Goal: Transaction & Acquisition: Subscribe to service/newsletter

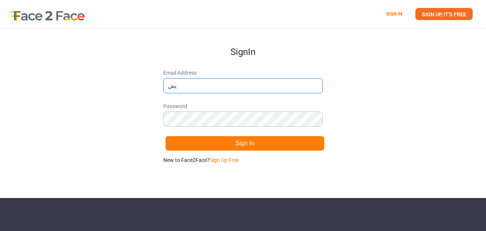
type input "پ"
type input "[EMAIL_ADDRESS][DOMAIN_NAME]"
drag, startPoint x: 243, startPoint y: 89, endPoint x: 157, endPoint y: 89, distance: 86.5
click at [157, 88] on div "Sign In Email Address [EMAIL_ADDRESS][DOMAIN_NAME] Password Sign In New to Face…" at bounding box center [243, 113] width 486 height 169
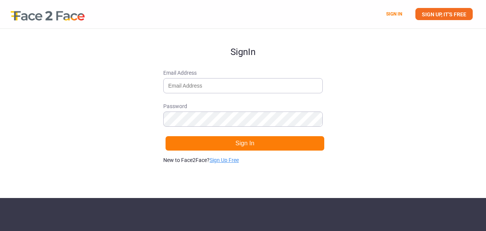
click at [228, 162] on link "Sign Up Free" at bounding box center [223, 160] width 29 height 6
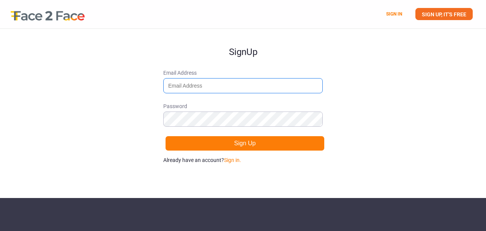
click at [182, 90] on input "Email Address" at bounding box center [242, 85] width 159 height 15
paste input "[EMAIL_ADDRESS][DOMAIN_NAME]"
type input "[EMAIL_ADDRESS][DOMAIN_NAME]"
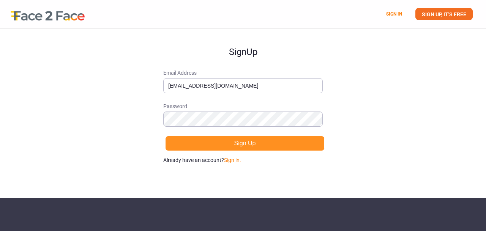
click at [278, 140] on button "Sign Up" at bounding box center [244, 143] width 159 height 15
click at [261, 142] on button "Sign Up" at bounding box center [244, 143] width 159 height 15
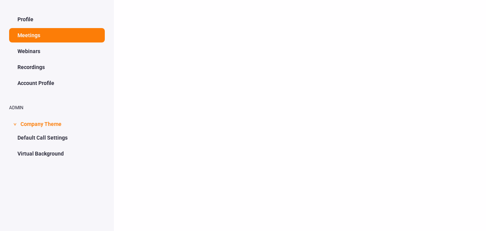
scroll to position [29, 0]
